Goal: Task Accomplishment & Management: Manage account settings

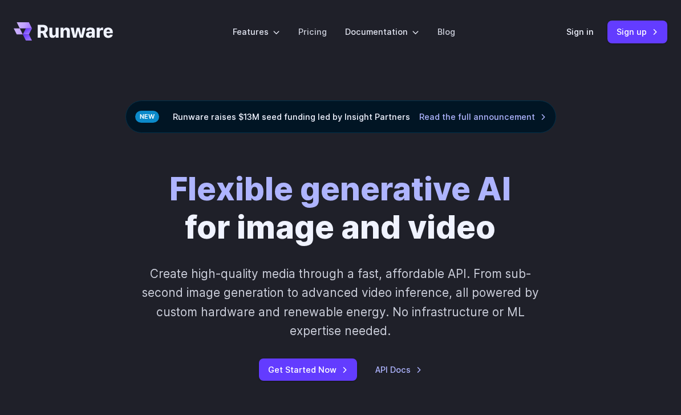
click at [579, 33] on link "Sign in" at bounding box center [580, 31] width 27 height 13
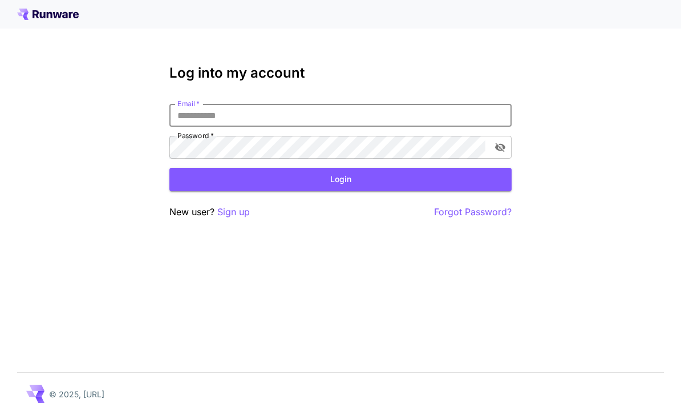
type input "**********"
click at [341, 179] on button "Login" at bounding box center [340, 179] width 342 height 23
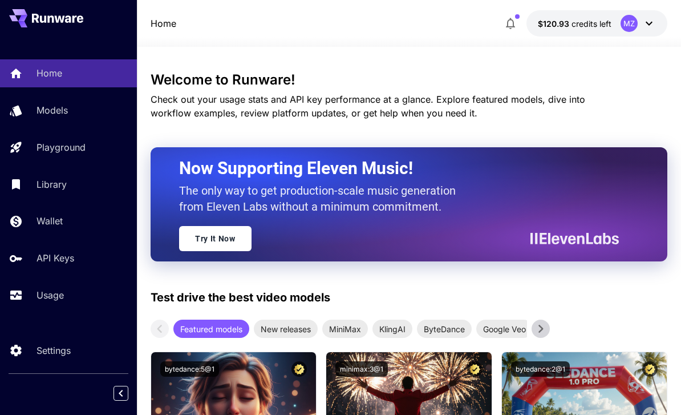
click at [51, 107] on p "Models" at bounding box center [52, 110] width 31 height 14
